Goal: Information Seeking & Learning: Learn about a topic

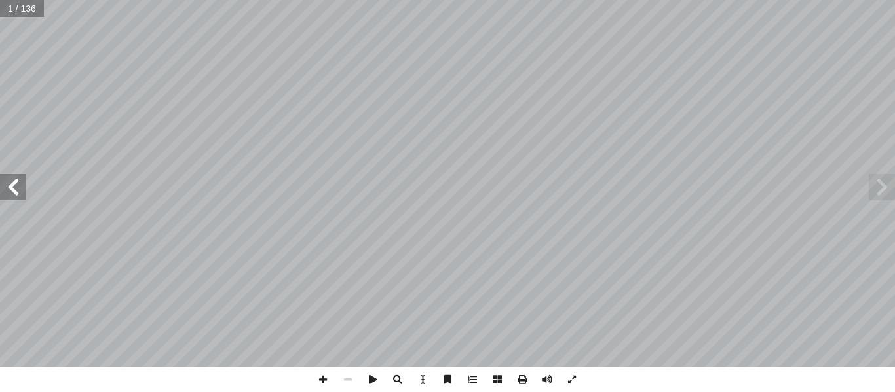
click at [2, 187] on span at bounding box center [13, 187] width 26 height 26
click at [4, 187] on span at bounding box center [13, 187] width 26 height 26
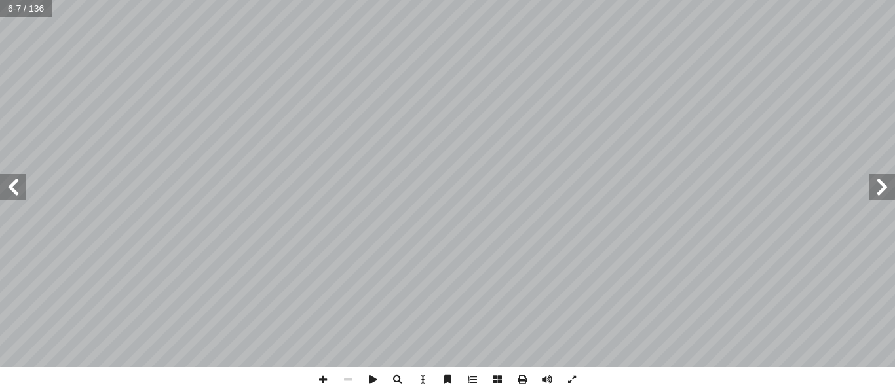
click at [4, 187] on span at bounding box center [13, 187] width 26 height 26
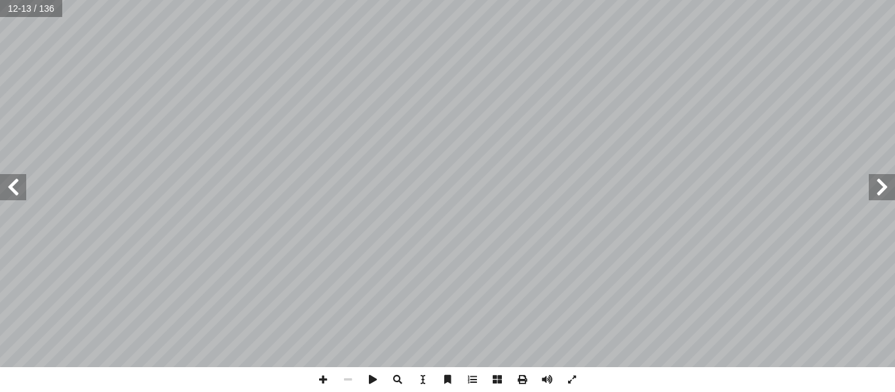
click at [4, 187] on span at bounding box center [13, 187] width 26 height 26
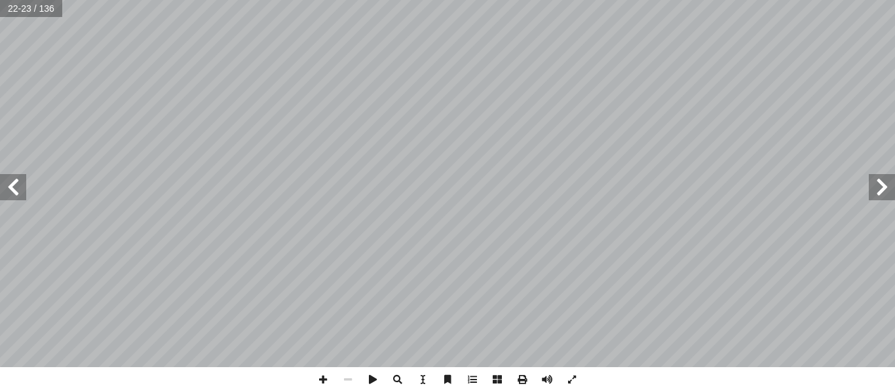
click at [4, 187] on span at bounding box center [13, 187] width 26 height 26
click at [17, 187] on span at bounding box center [13, 187] width 26 height 26
click at [881, 187] on span at bounding box center [882, 187] width 26 height 26
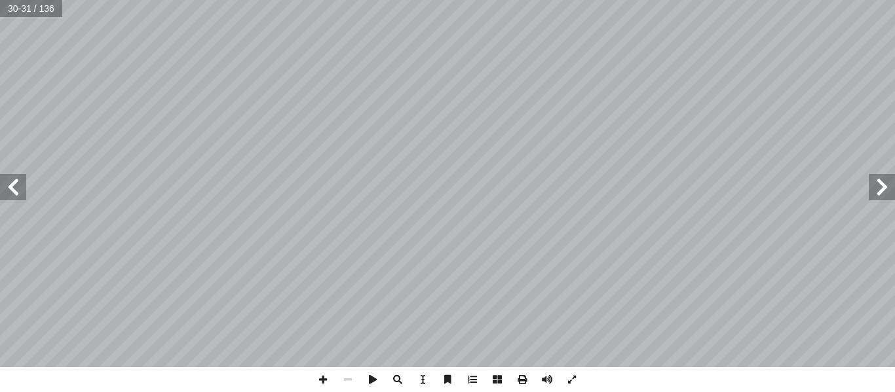
click at [881, 187] on span at bounding box center [882, 187] width 26 height 26
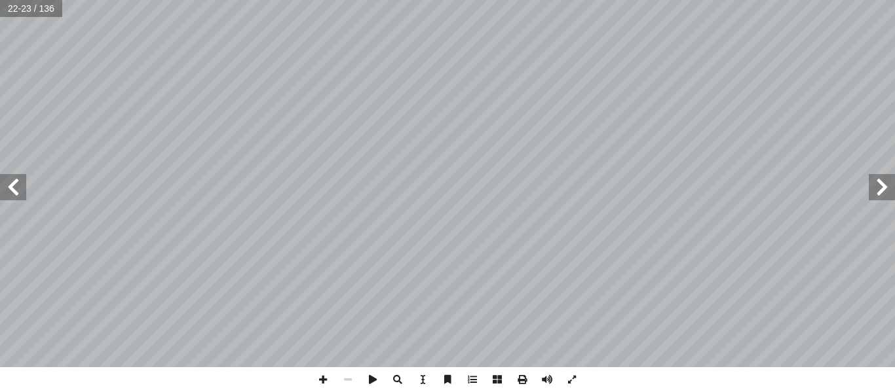
click at [881, 187] on span at bounding box center [882, 187] width 26 height 26
click at [17, 192] on span at bounding box center [13, 187] width 26 height 26
click at [885, 198] on span at bounding box center [882, 187] width 26 height 26
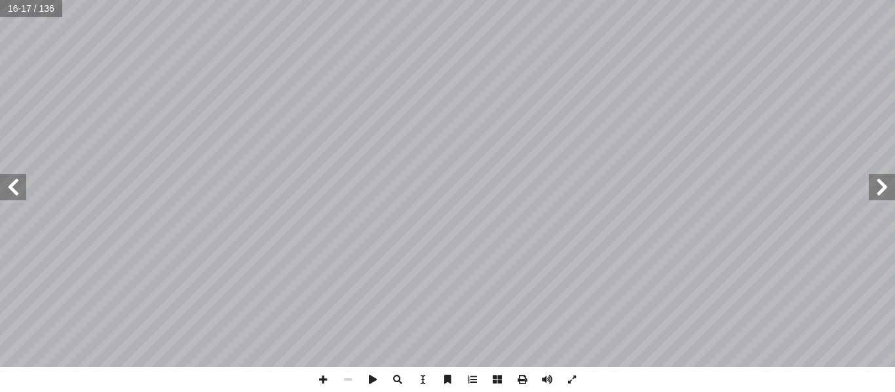
click at [14, 191] on span at bounding box center [13, 187] width 26 height 26
click at [321, 387] on span at bounding box center [322, 379] width 25 height 25
click at [10, 195] on span at bounding box center [13, 187] width 26 height 26
